Goal: Task Accomplishment & Management: Use online tool/utility

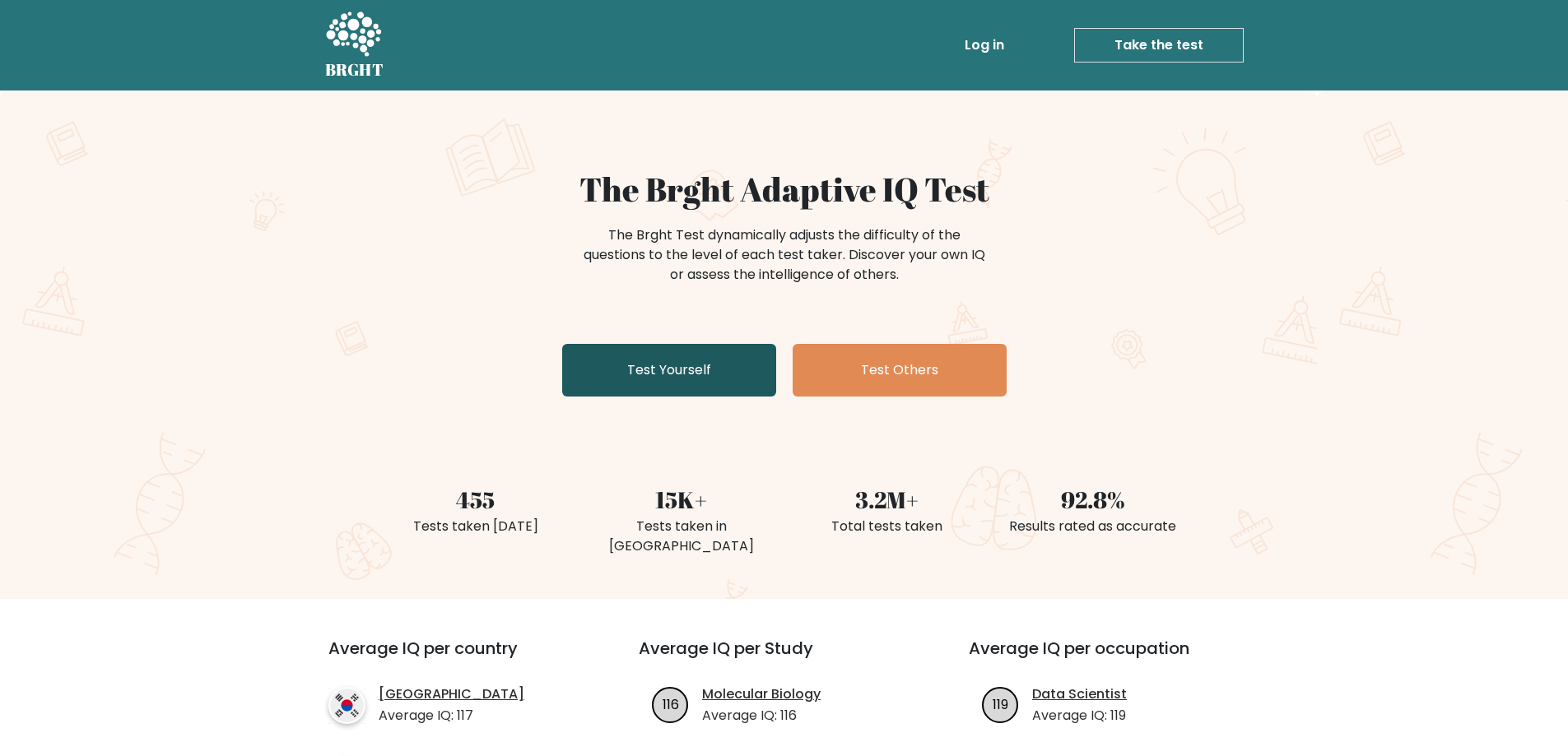
click at [679, 365] on link "Test Yourself" at bounding box center [670, 371] width 214 height 53
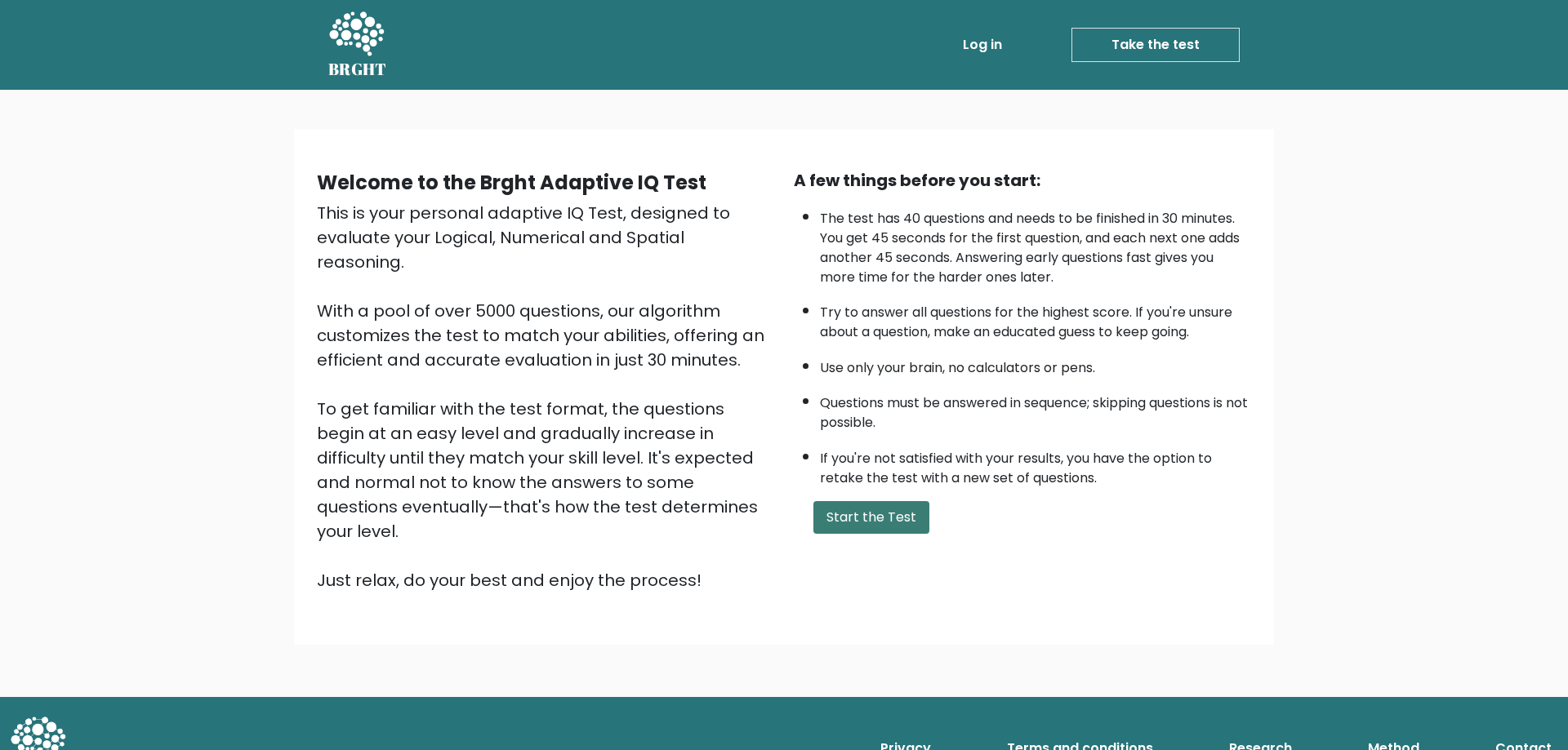
click at [826, 511] on button "Start the Test" at bounding box center [871, 517] width 116 height 33
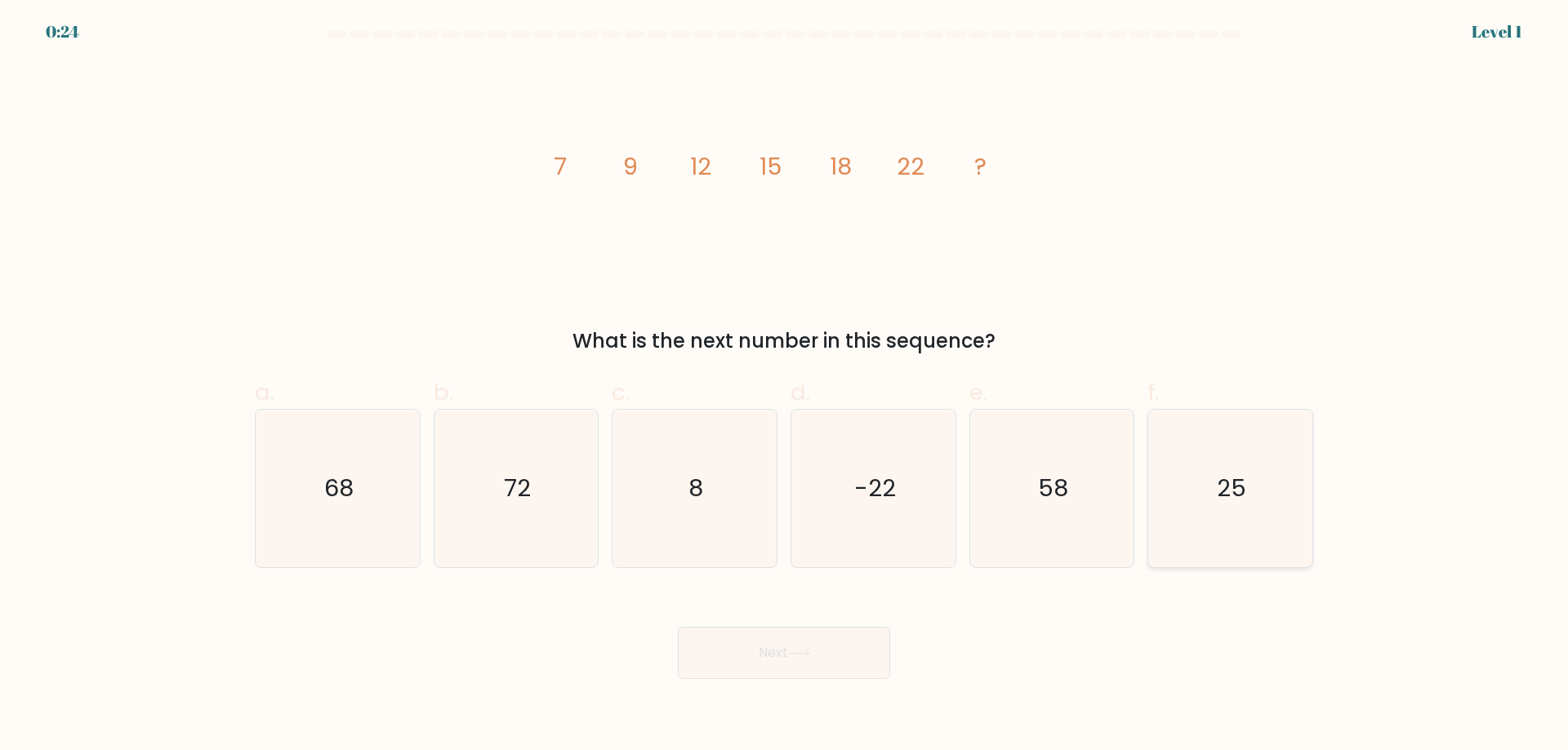
click at [1219, 450] on icon "25" at bounding box center [1230, 488] width 157 height 157
click at [785, 386] on input "f. 25" at bounding box center [784, 380] width 1 height 11
radio input "true"
click at [812, 649] on button "Next" at bounding box center [784, 653] width 212 height 52
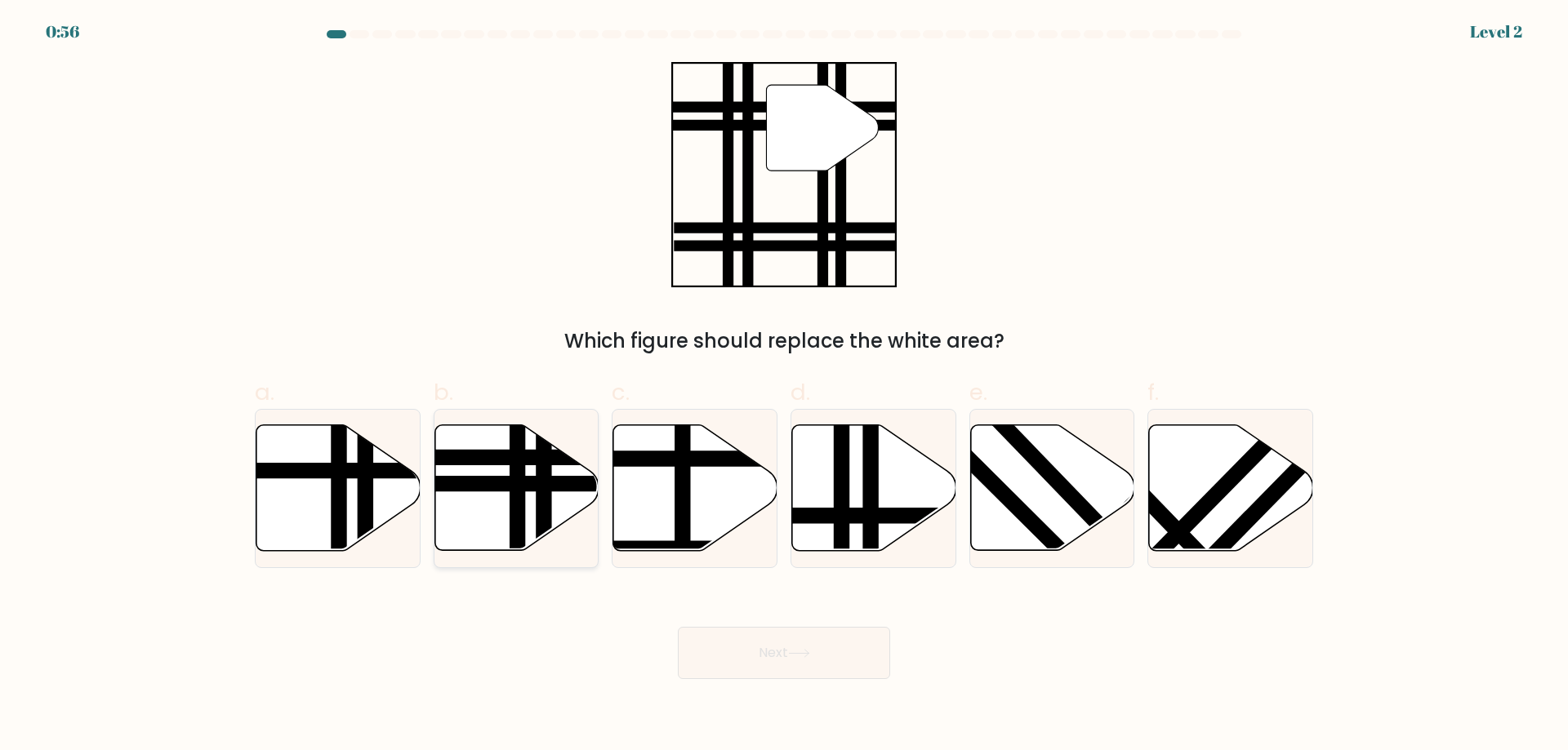
click at [476, 523] on icon at bounding box center [517, 488] width 164 height 125
click at [784, 386] on input "b." at bounding box center [784, 380] width 1 height 11
radio input "true"
click at [794, 677] on button "Next" at bounding box center [784, 653] width 212 height 52
